Goal: Navigation & Orientation: Find specific page/section

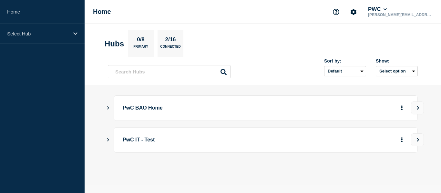
drag, startPoint x: 297, startPoint y: 3, endPoint x: 25, endPoint y: 74, distance: 281.1
click at [24, 74] on aside "Home Select Hub" at bounding box center [42, 96] width 85 height 193
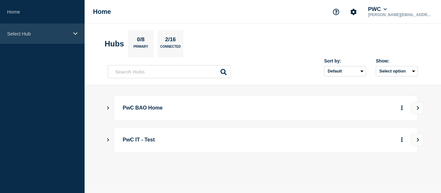
click at [61, 37] on div "Select Hub" at bounding box center [42, 34] width 85 height 20
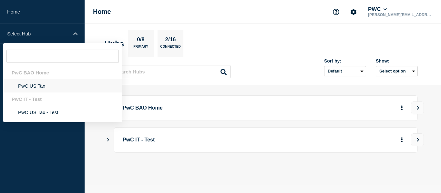
click at [31, 86] on li "PwC US Tax" at bounding box center [62, 85] width 119 height 13
